Goal: Task Accomplishment & Management: Manage account settings

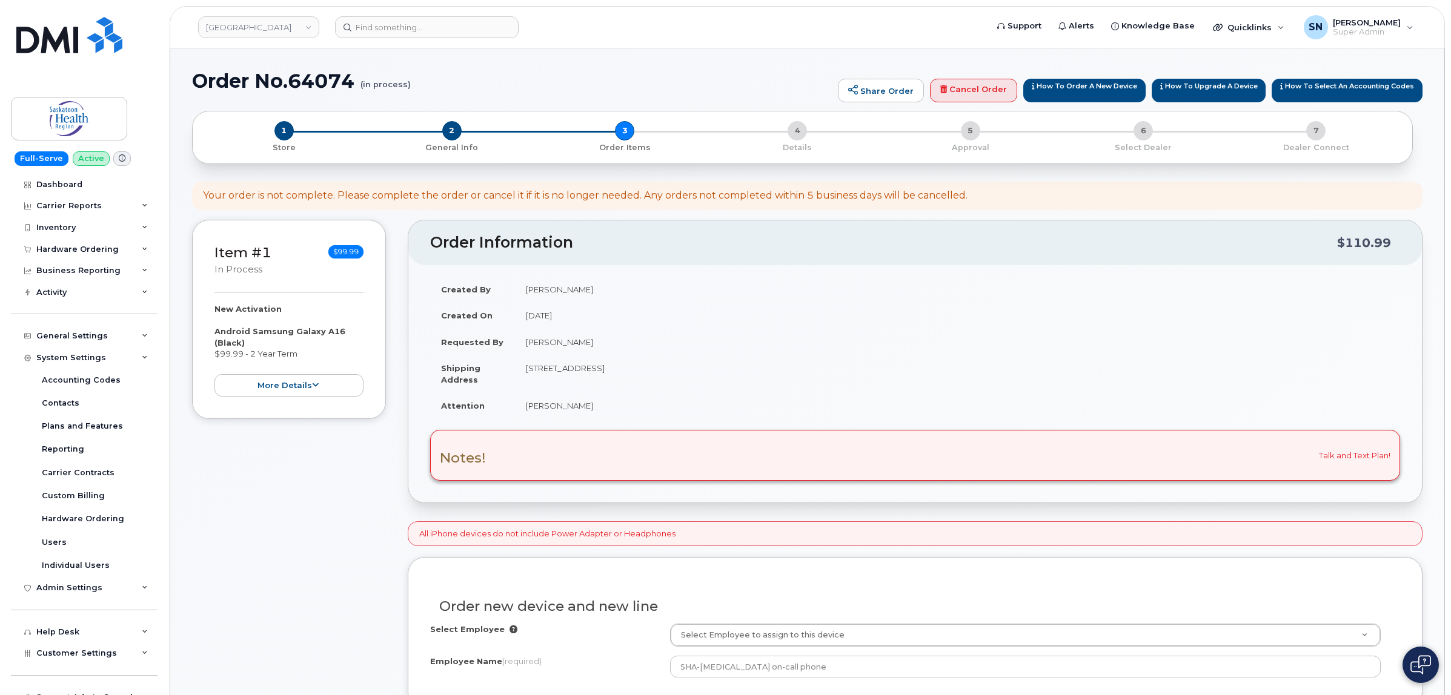
select select "101.1105"
click at [74, 243] on div "Hardware Ordering" at bounding box center [84, 250] width 147 height 22
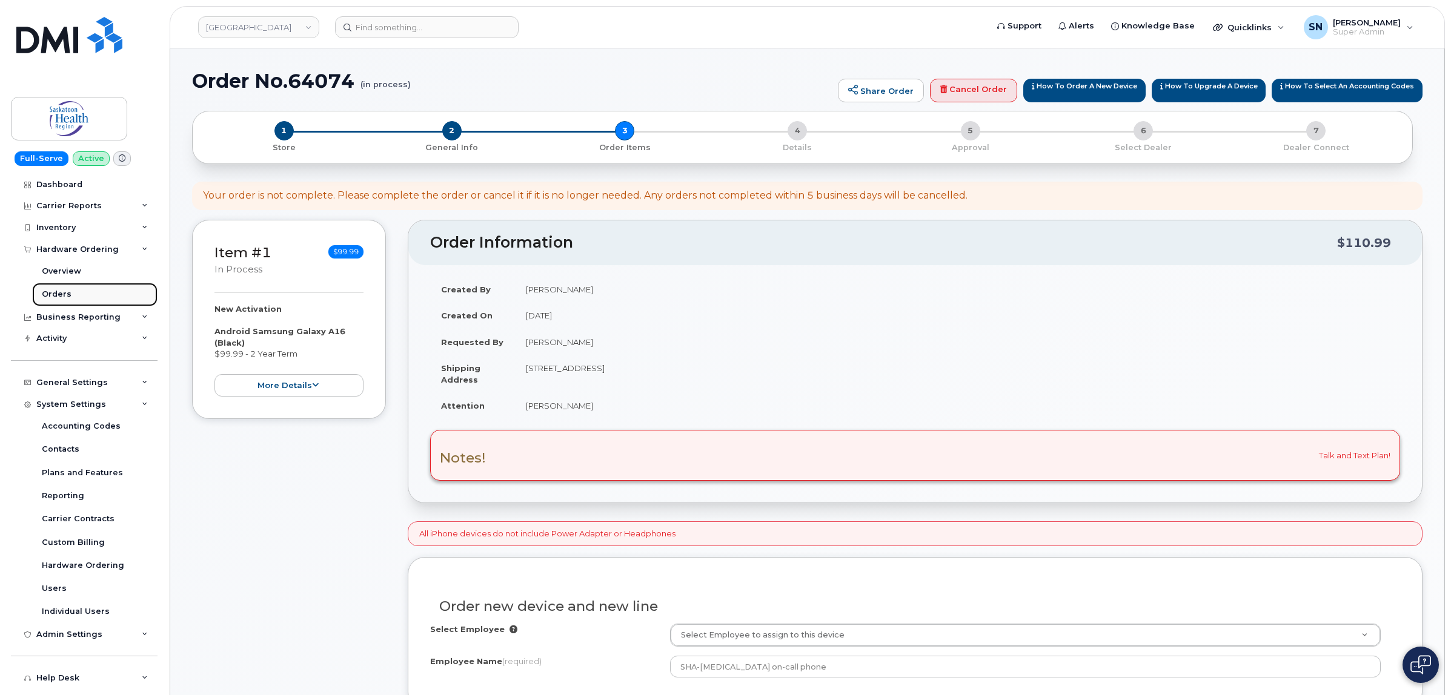
click at [75, 291] on link "Orders" at bounding box center [94, 294] width 125 height 23
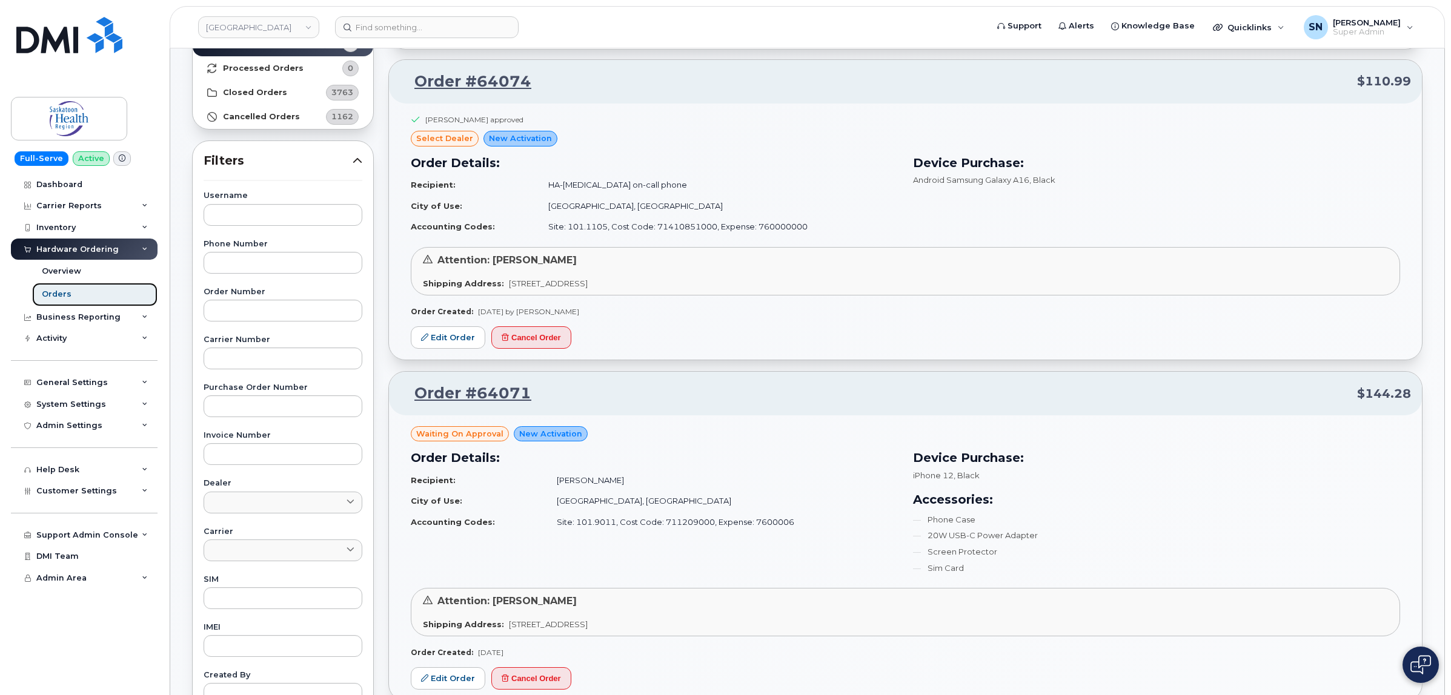
scroll to position [227, 0]
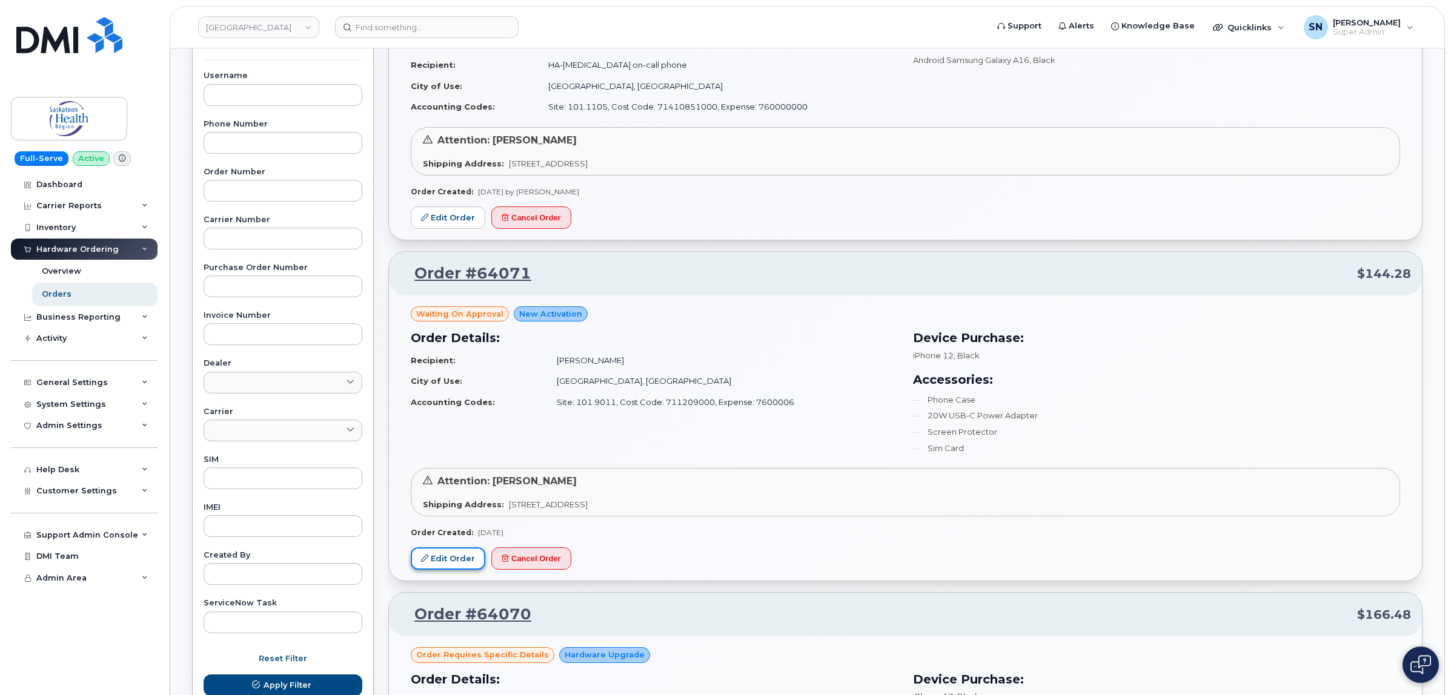
click at [464, 558] on link "Edit Order" at bounding box center [448, 559] width 75 height 22
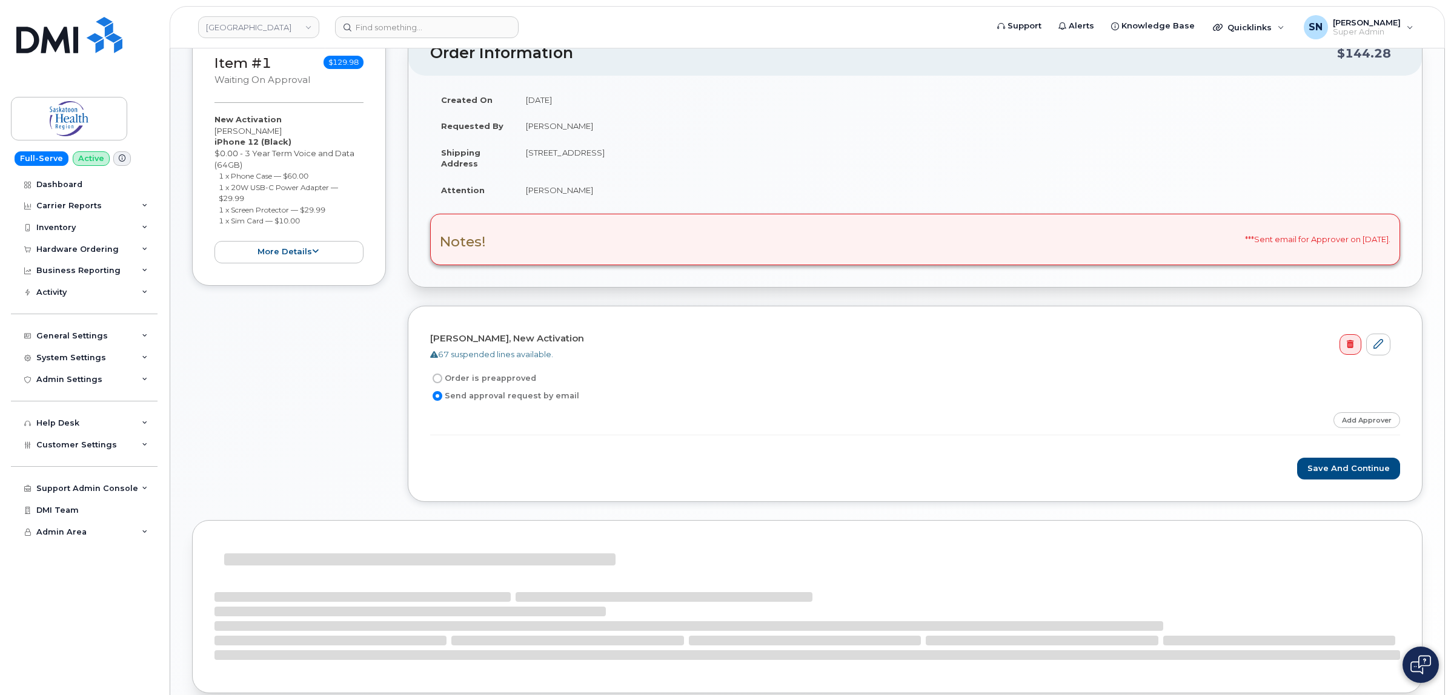
scroll to position [151, 0]
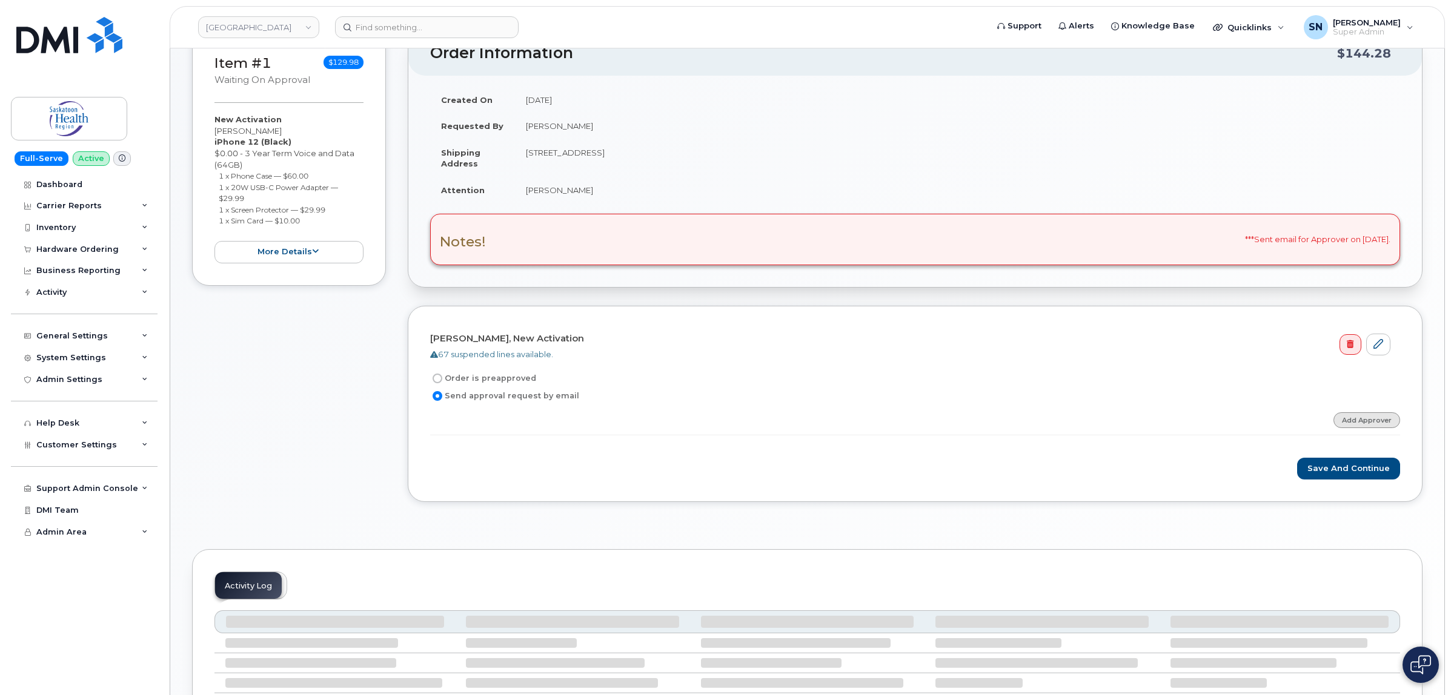
click at [1385, 425] on link "Add Approver" at bounding box center [1366, 419] width 67 height 15
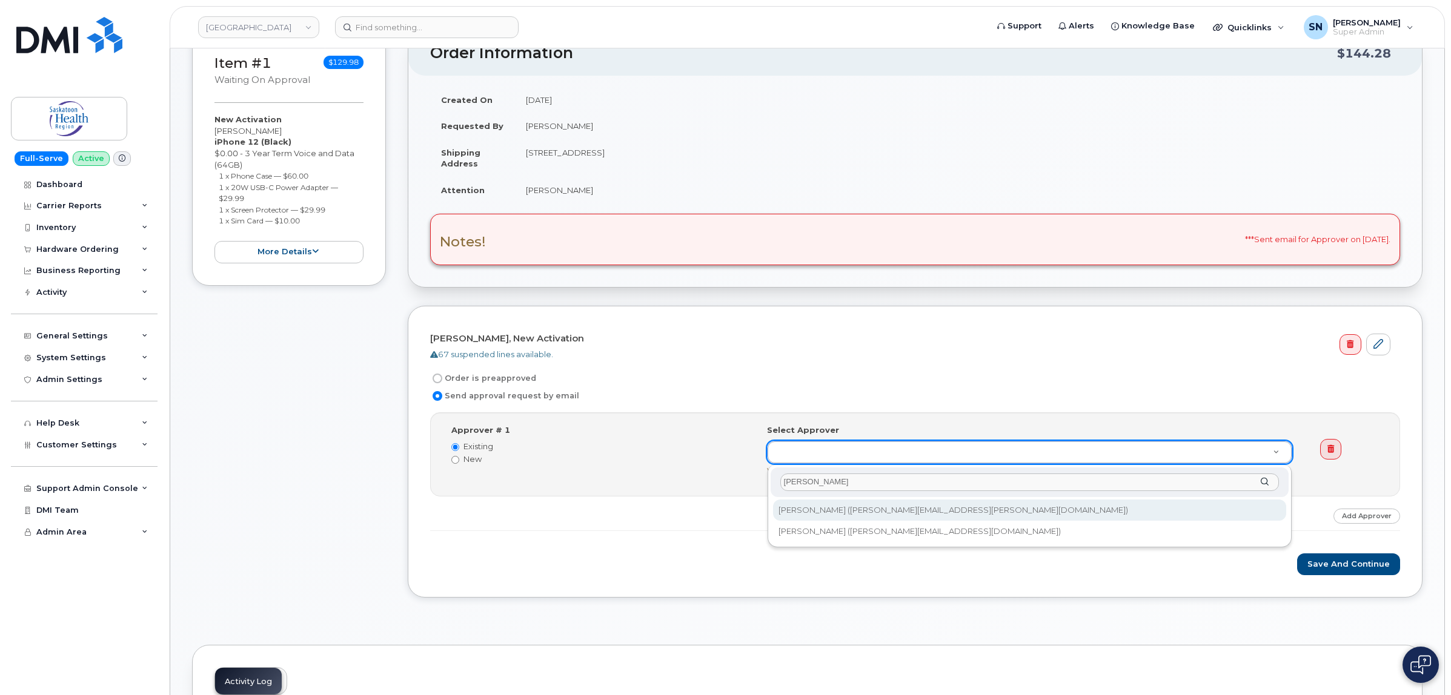
type input "[PERSON_NAME]"
type input "79221"
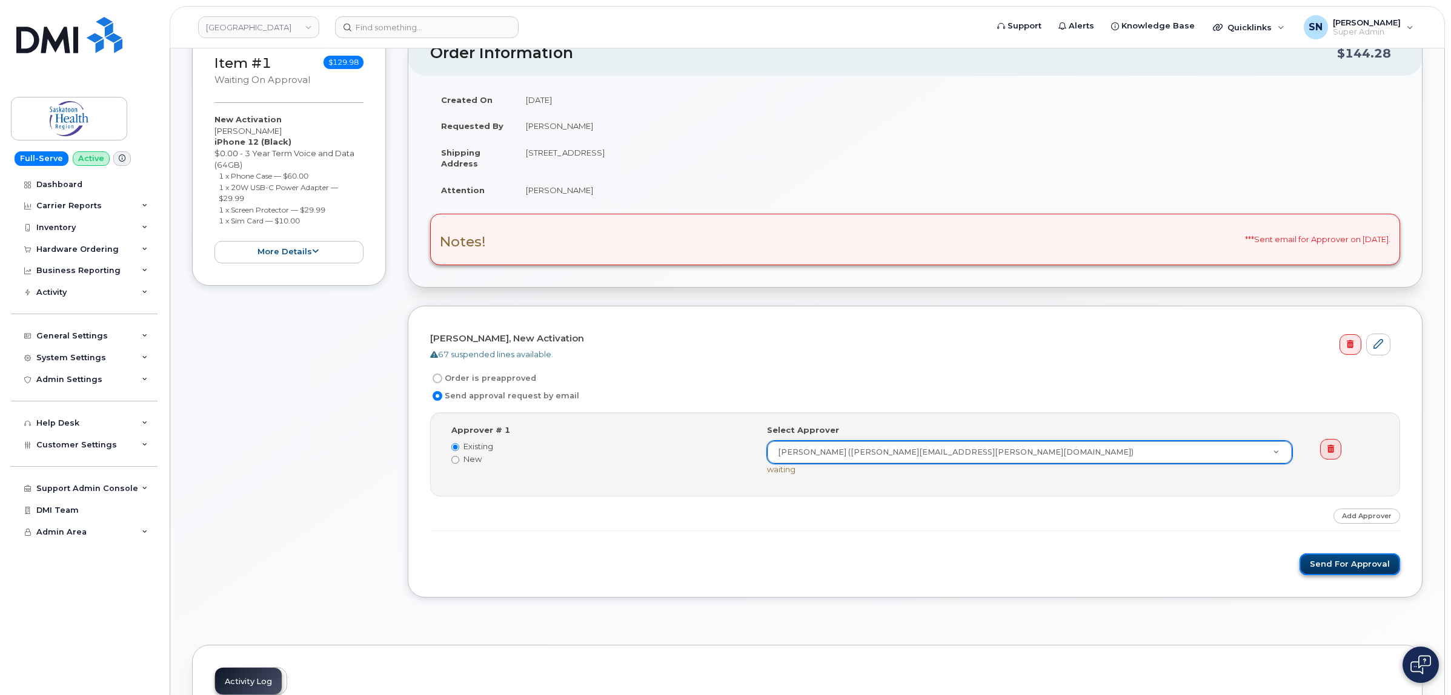
click at [1383, 568] on button "Send for Approval" at bounding box center [1349, 565] width 101 height 22
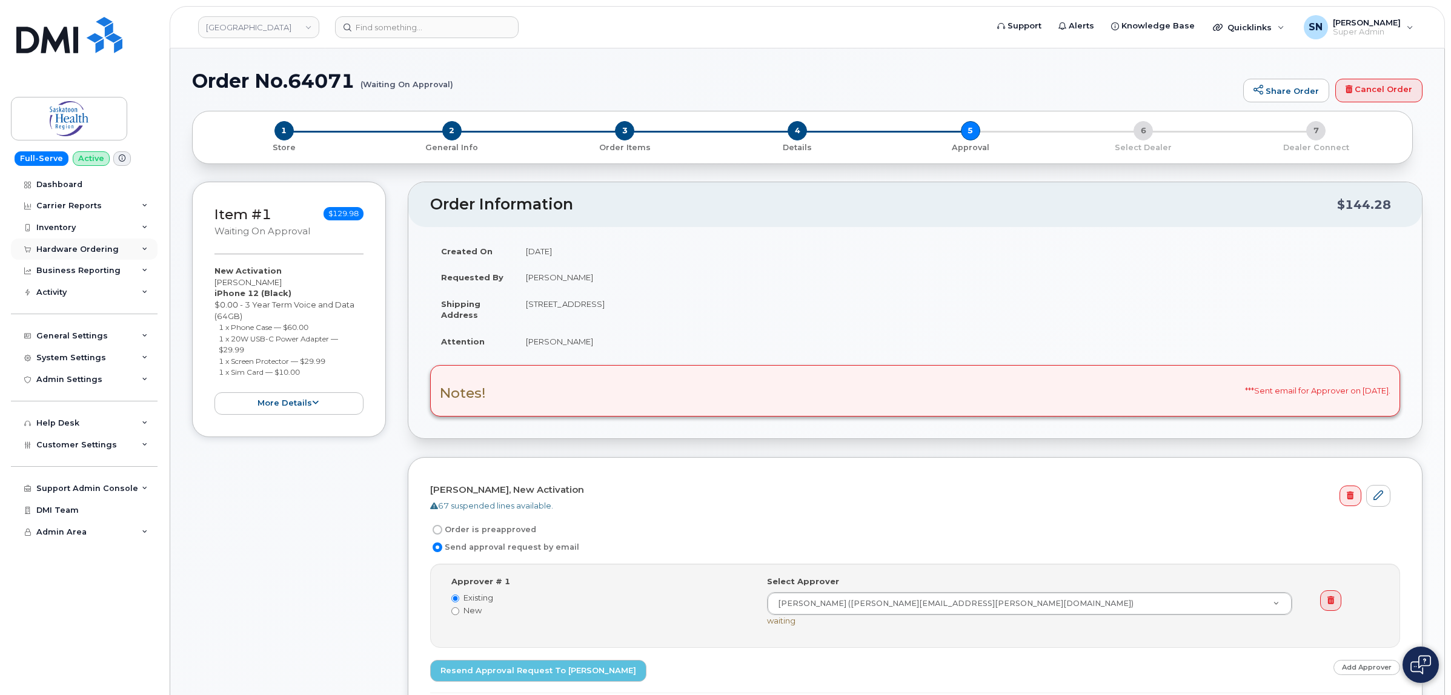
click at [83, 250] on div "Hardware Ordering" at bounding box center [77, 250] width 82 height 10
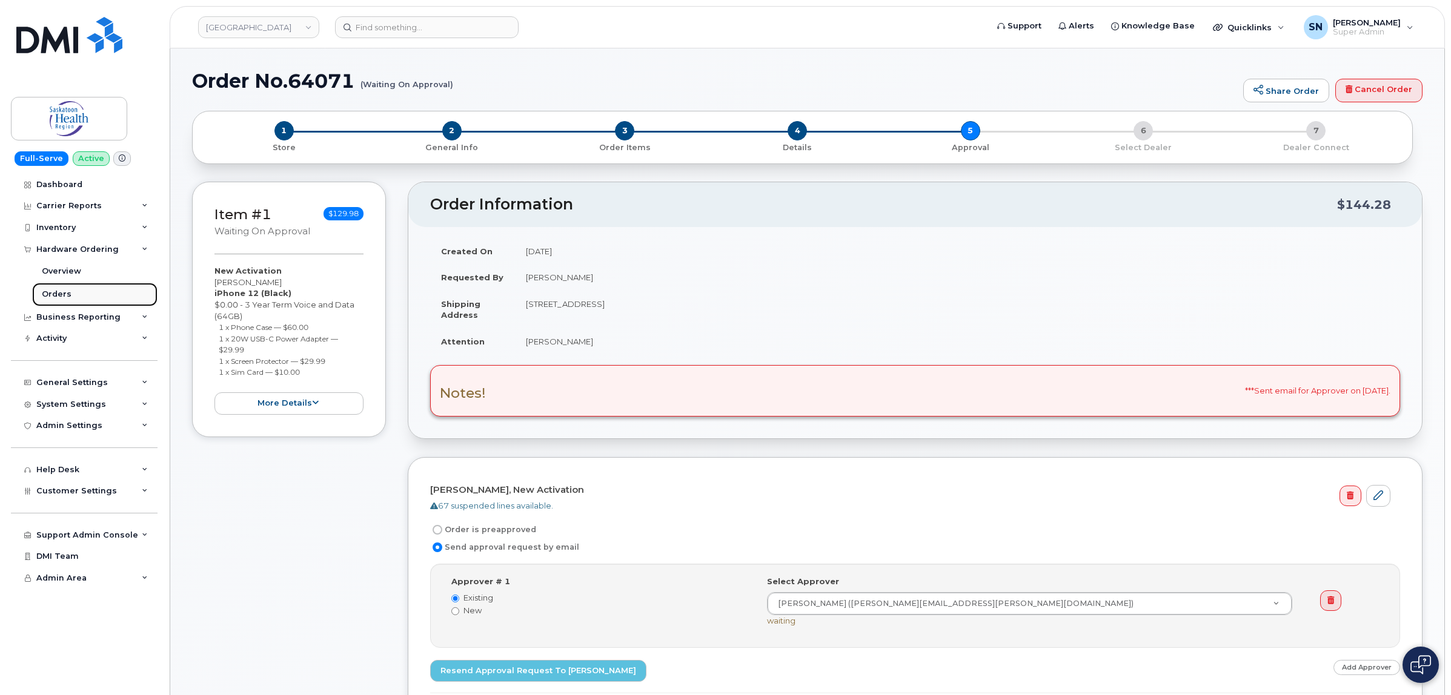
click at [68, 290] on link "Orders" at bounding box center [94, 294] width 125 height 23
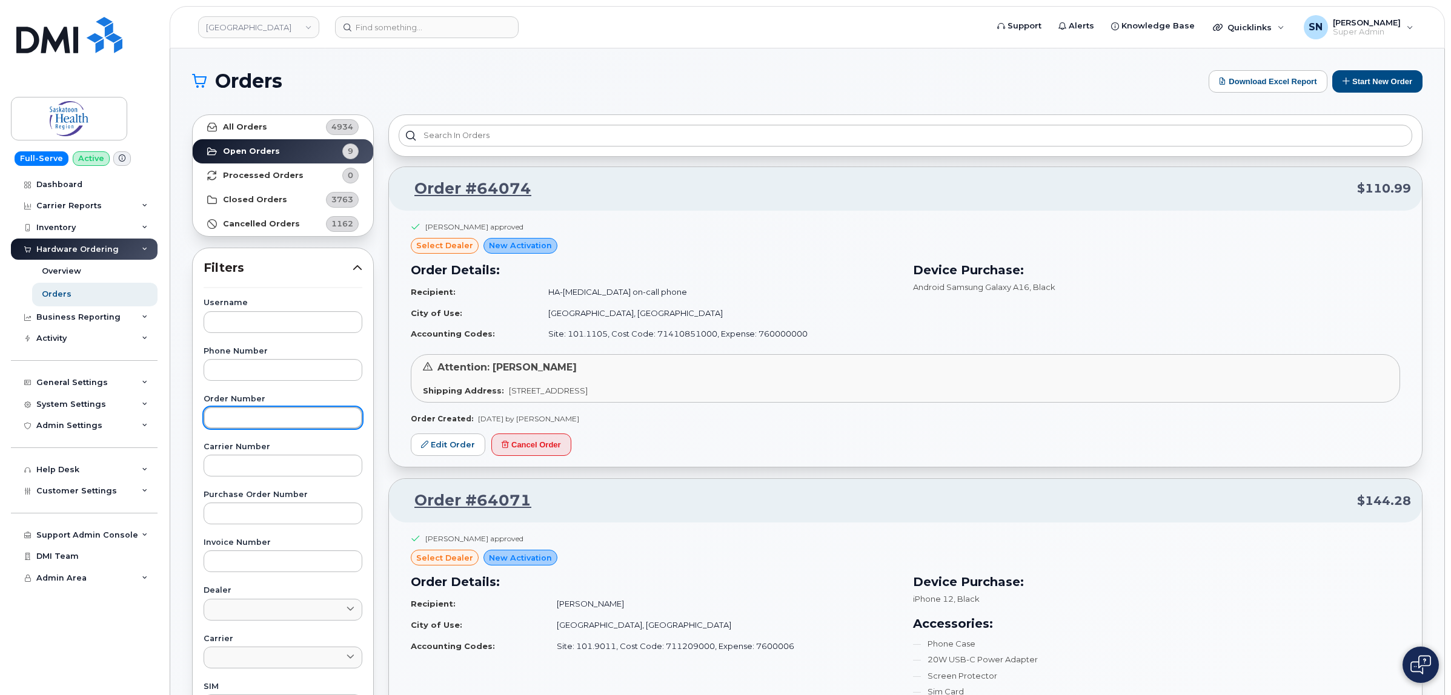
click at [298, 416] on input "text" at bounding box center [283, 418] width 159 height 22
click at [256, 122] on strong "All Orders" at bounding box center [245, 127] width 44 height 10
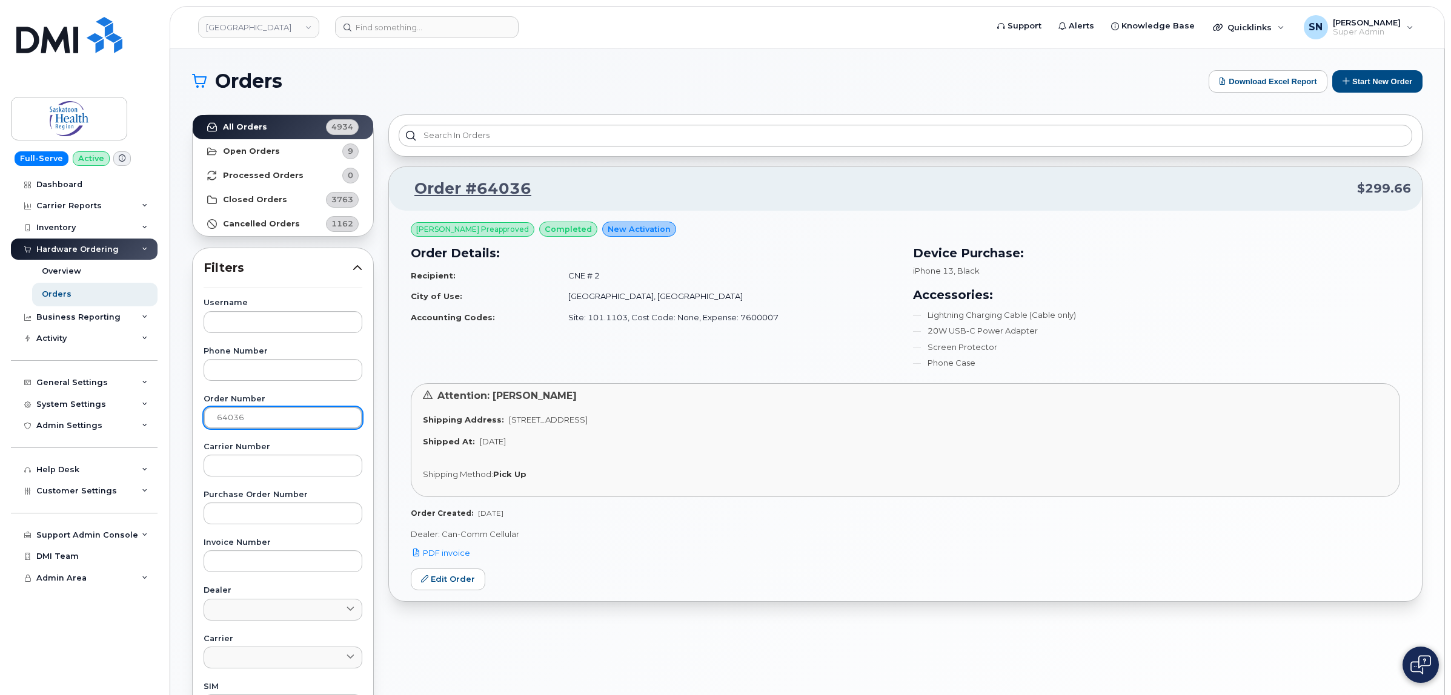
drag, startPoint x: 265, startPoint y: 428, endPoint x: 268, endPoint y: 409, distance: 18.9
click at [265, 428] on input "64036" at bounding box center [283, 418] width 159 height 22
type input "64035"
